Goal: Task Accomplishment & Management: Complete application form

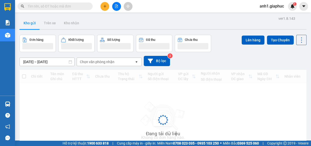
click at [43, 8] on input "text" at bounding box center [57, 7] width 59 height 6
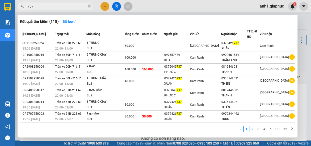
type input "737"
click at [115, 5] on div at bounding box center [155, 73] width 311 height 146
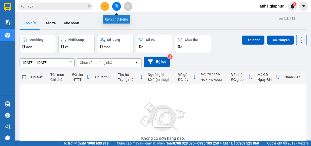
click at [115, 6] on icon "file-add" at bounding box center [117, 7] width 4 height 4
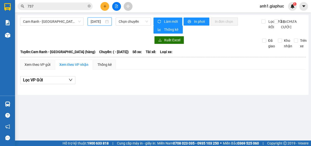
click at [98, 23] on input "[DATE]" at bounding box center [98, 22] width 14 height 6
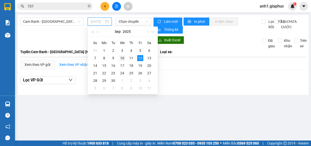
click at [122, 59] on div "10" at bounding box center [122, 58] width 6 height 6
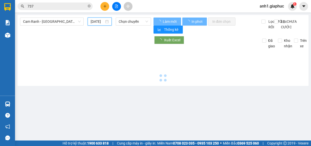
type input "[DATE]"
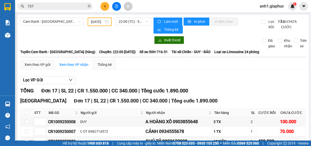
click at [55, 23] on span "Cam Ranh - [GEOGRAPHIC_DATA] (hàng)" at bounding box center [52, 22] width 58 height 8
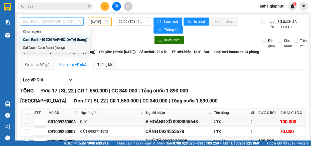
click at [54, 45] on div "Sài Gòn - Cam Ranh (hàng)" at bounding box center [55, 48] width 64 height 6
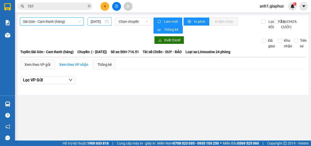
click at [102, 21] on input "[DATE]" at bounding box center [98, 22] width 14 height 6
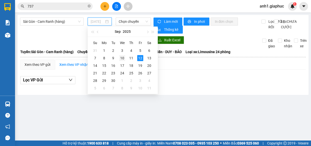
click at [122, 60] on div "10" at bounding box center [122, 58] width 6 height 6
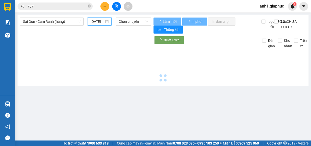
type input "[DATE]"
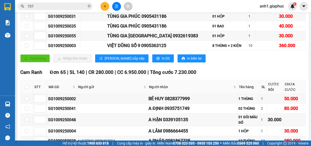
scroll to position [205, 0]
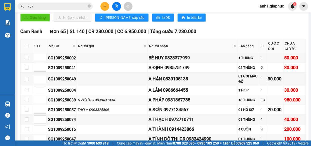
click at [213, 96] on div "A PHÁP 0981867735" at bounding box center [192, 99] width 88 height 7
click at [44, 7] on input "737" at bounding box center [57, 7] width 59 height 6
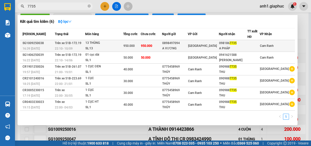
type input "7735"
click at [218, 47] on div "[GEOGRAPHIC_DATA]" at bounding box center [203, 46] width 31 height 6
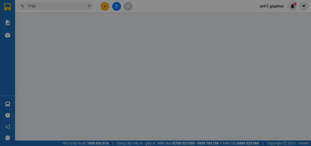
type input "0898497094"
type input "A VƯƠNG"
type input "0981867735"
type input "A PHÁP"
type input "950.000"
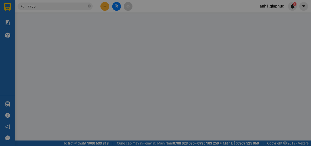
type input "950.000"
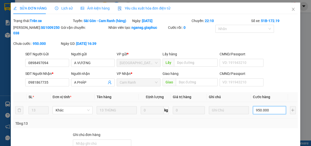
click at [270, 110] on input "950.000" at bounding box center [269, 110] width 33 height 8
type input "6"
type input "65"
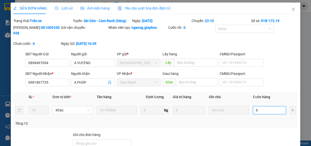
type input "65"
type input "650"
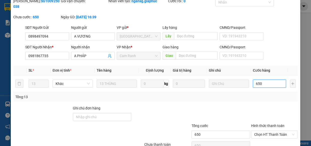
scroll to position [52, 0]
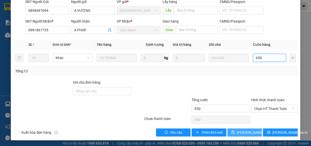
type input "650"
type input "650.000"
click at [246, 135] on button "[PERSON_NAME] thay đổi" at bounding box center [244, 132] width 35 height 8
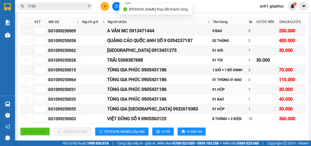
scroll to position [205, 0]
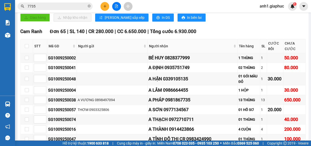
click at [280, 7] on span "anh1.giaphuc" at bounding box center [271, 6] width 32 height 6
click at [272, 17] on span "Đăng xuất" at bounding box center [274, 16] width 22 height 6
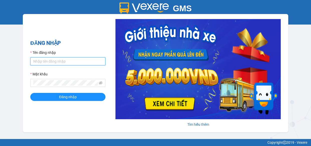
click at [34, 63] on input "Tên đăng nhập" at bounding box center [67, 61] width 75 height 8
type input "khanhcr.giaphuc"
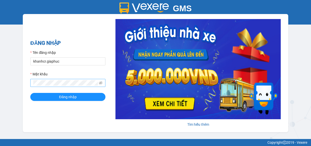
drag, startPoint x: 51, startPoint y: 88, endPoint x: 55, endPoint y: 86, distance: 4.0
click at [55, 86] on span at bounding box center [67, 83] width 75 height 8
click at [30, 93] on button "Đăng nhập" at bounding box center [67, 97] width 75 height 8
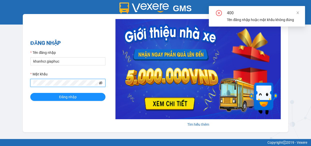
click at [100, 82] on icon "eye-invisible" at bounding box center [101, 83] width 4 height 4
click at [30, 93] on button "Đăng nhập" at bounding box center [67, 97] width 75 height 8
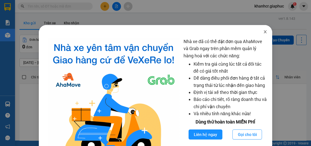
click at [263, 32] on icon "close" at bounding box center [265, 32] width 4 height 4
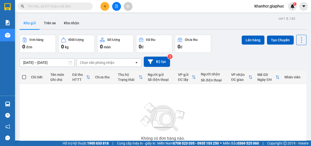
drag, startPoint x: 84, startPoint y: 10, endPoint x: 80, endPoint y: 9, distance: 3.3
click at [83, 9] on span at bounding box center [55, 7] width 75 height 8
click at [107, 11] on div "Kết quả tìm kiếm ( 0 ) Bộ lọc No Data khanhcr.giaphuc 1" at bounding box center [155, 6] width 311 height 13
click at [38, 6] on input "text" at bounding box center [57, 7] width 59 height 6
click at [41, 7] on input "text" at bounding box center [57, 7] width 59 height 6
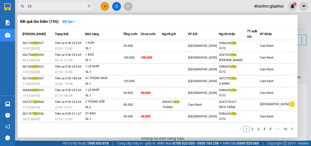
type input "2"
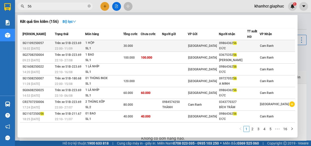
type input "5"
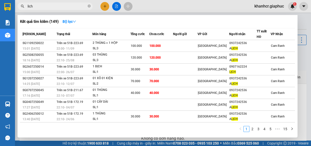
type input "lich"
click at [90, 4] on span at bounding box center [89, 6] width 3 height 5
type input "thạch"
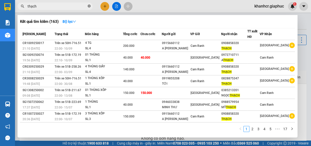
click at [89, 5] on icon "close-circle" at bounding box center [89, 6] width 3 height 3
type input "thạch"
click at [88, 6] on icon "close-circle" at bounding box center [89, 6] width 3 height 3
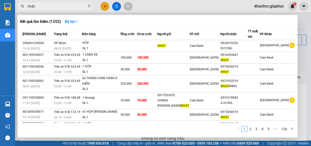
type input "nhật"
click at [89, 5] on icon "close-circle" at bounding box center [89, 6] width 3 height 3
type input "A"
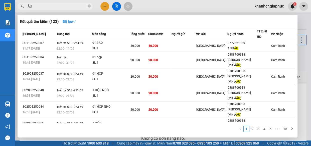
type input "ÂU"
click at [88, 7] on icon "close-circle" at bounding box center [89, 6] width 3 height 3
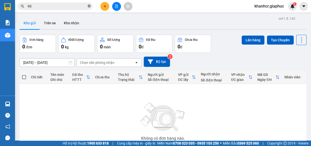
type input "902"
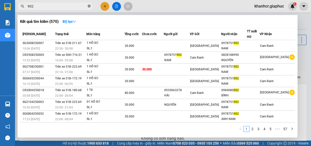
click at [88, 7] on icon "close-circle" at bounding box center [89, 6] width 3 height 3
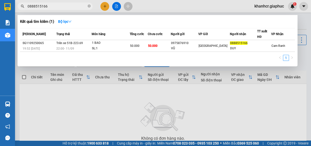
type input "0888515166"
click at [90, 6] on icon "close-circle" at bounding box center [89, 6] width 3 height 3
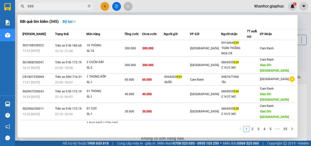
type input "939"
